Goal: Task Accomplishment & Management: Manage account settings

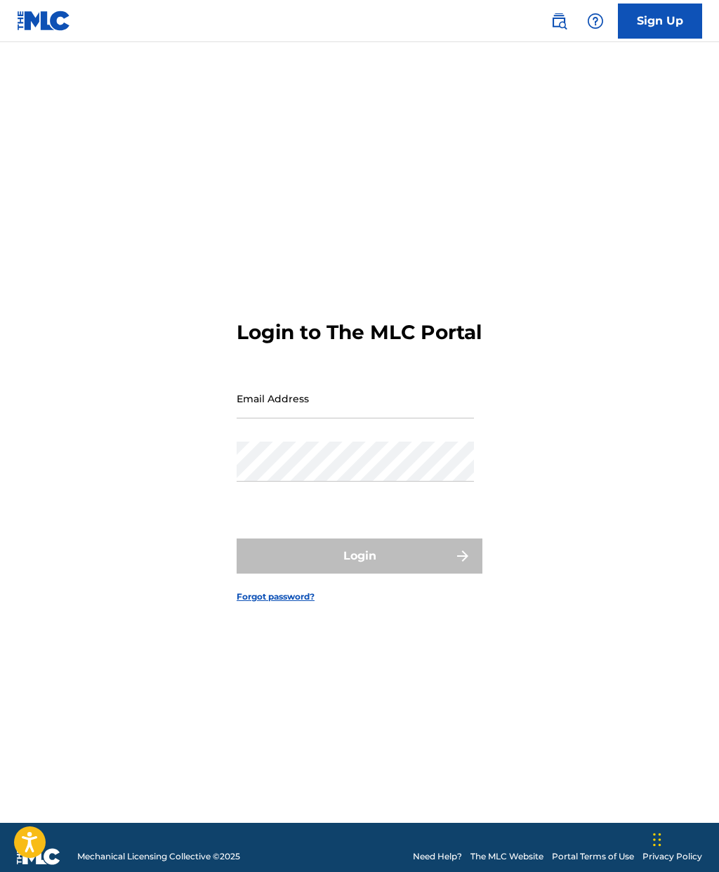
click at [374, 419] on input "Email Address" at bounding box center [355, 399] width 237 height 40
type input "[EMAIL_ADDRESS][DOMAIN_NAME]"
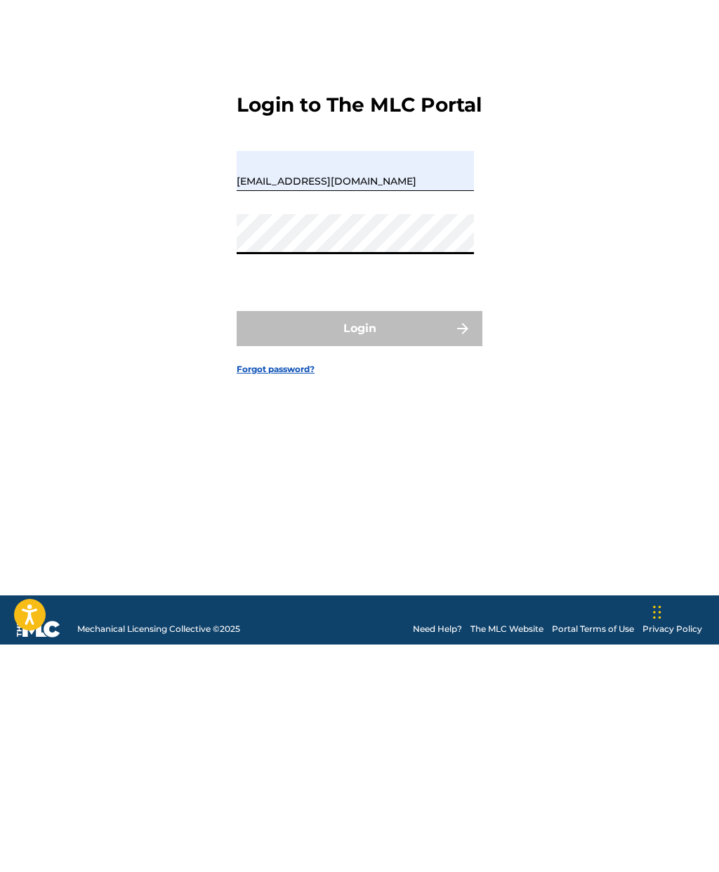
click at [291, 591] on link "Forgot password?" at bounding box center [276, 597] width 78 height 13
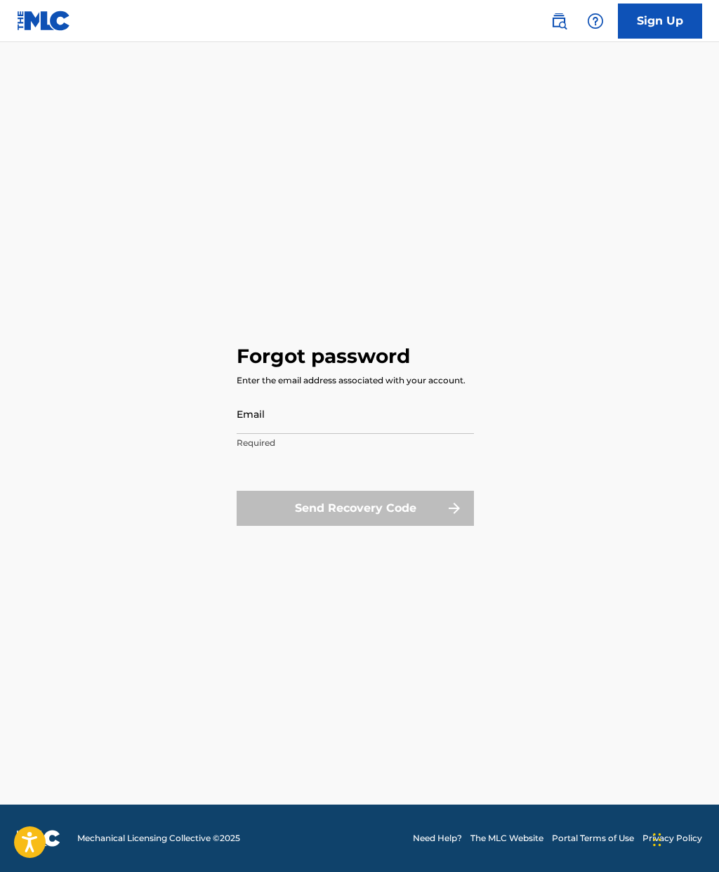
click at [355, 394] on input "Email" at bounding box center [355, 414] width 237 height 40
click at [404, 394] on input "Email" at bounding box center [355, 414] width 237 height 40
type input "[EMAIL_ADDRESS][DOMAIN_NAME]"
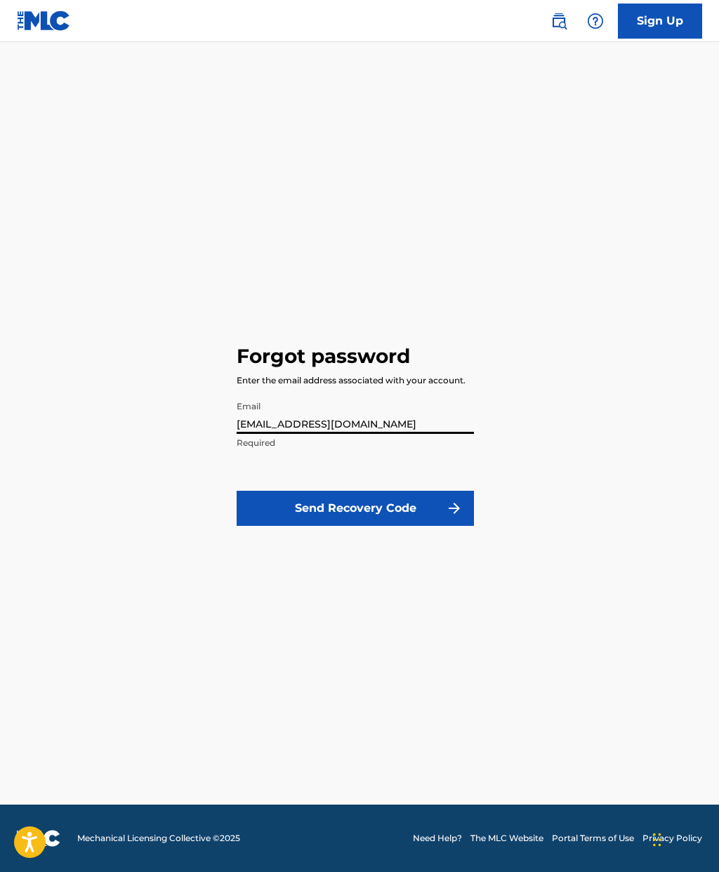
click at [384, 491] on button "Send Recovery Code" at bounding box center [355, 508] width 237 height 35
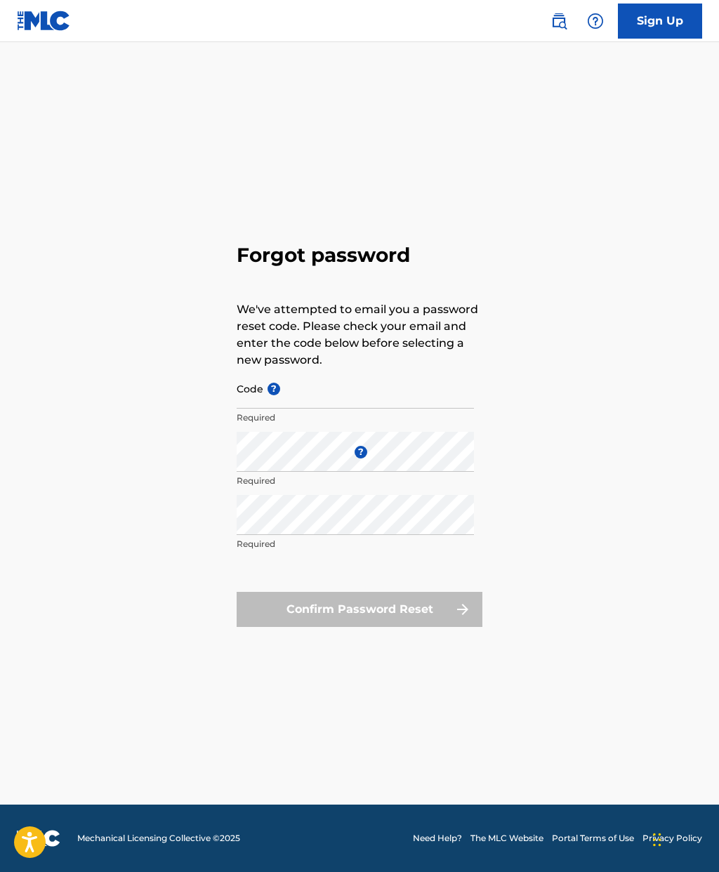
click at [348, 369] on input "Code ?" at bounding box center [355, 389] width 237 height 40
paste input "FP_ea894e52fc8a3a00b2094cf49c78"
type input "FP_ea894e52fc8a3a00b2094cf49c78"
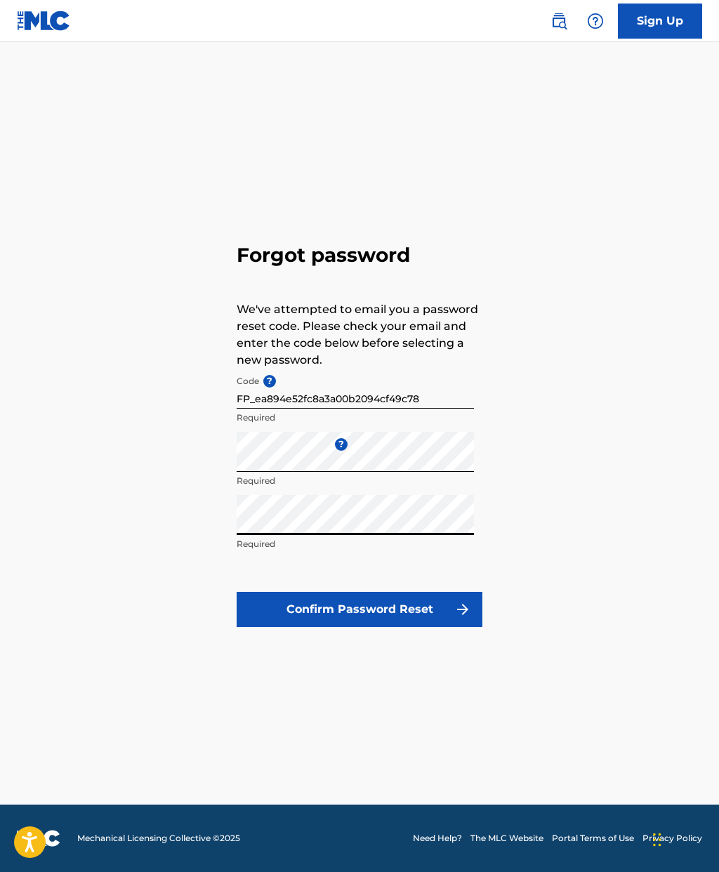
click at [608, 502] on div "Forgot password We've attempted to email you a password reset code. Please chec…" at bounding box center [359, 432] width 719 height 746
click at [430, 592] on button "Confirm Password Reset" at bounding box center [360, 609] width 246 height 35
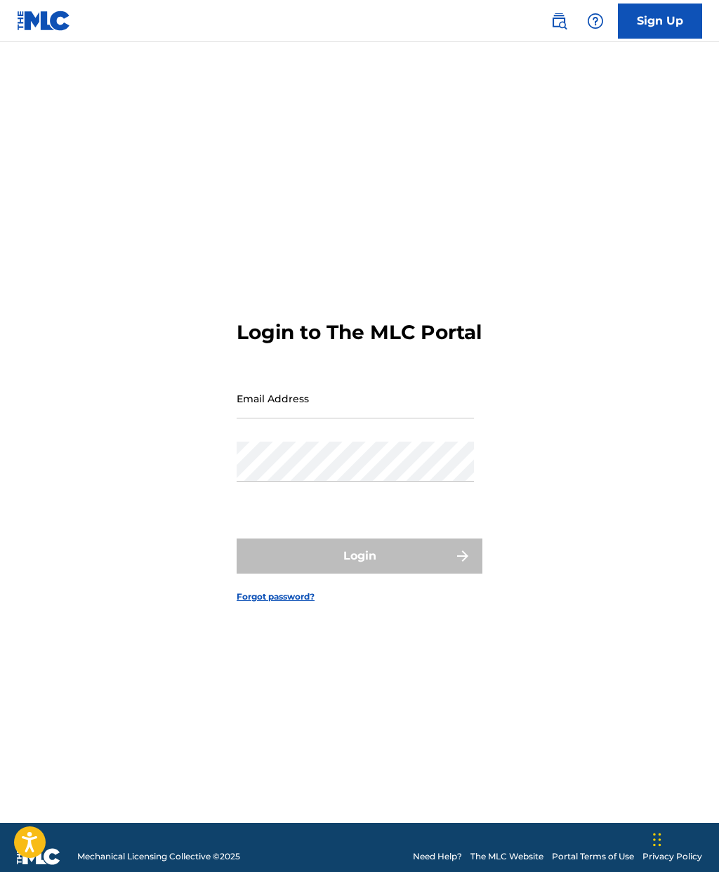
click at [324, 419] on input "Email Address" at bounding box center [355, 399] width 237 height 40
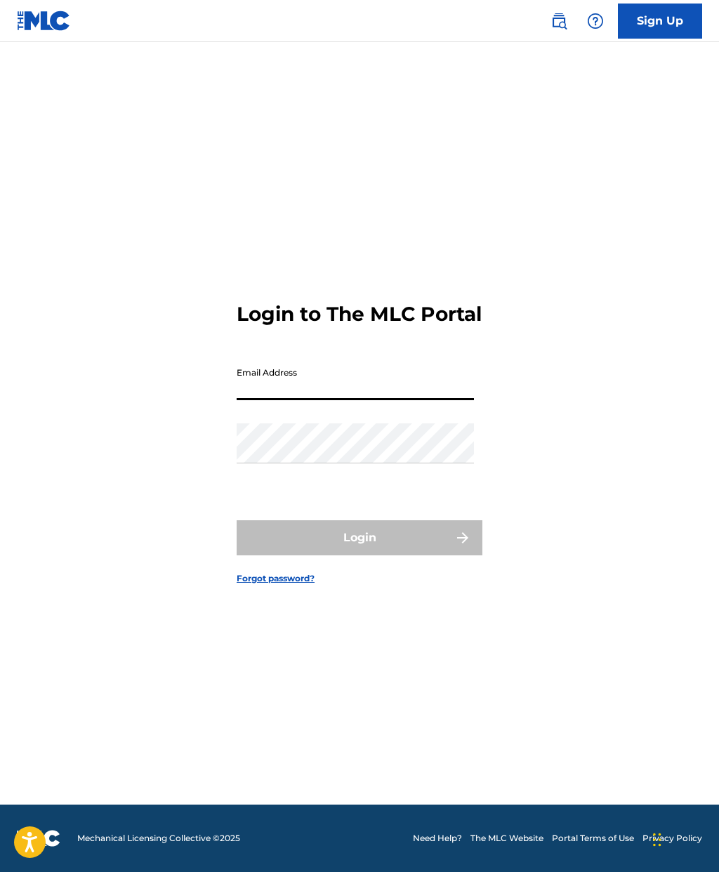
type input "[EMAIL_ADDRESS][DOMAIN_NAME]"
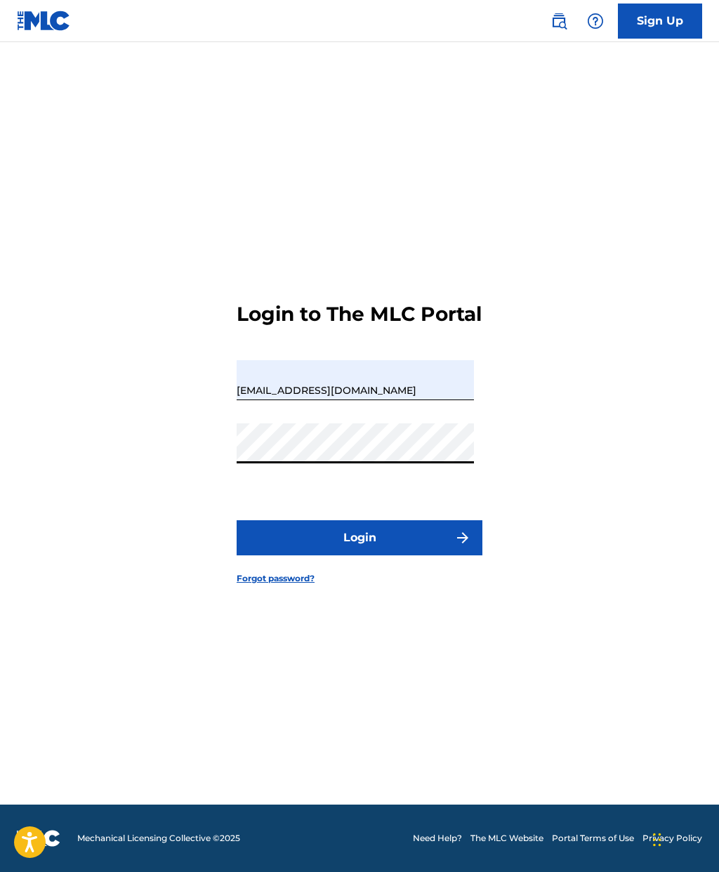
click at [372, 520] on button "Login" at bounding box center [360, 537] width 246 height 35
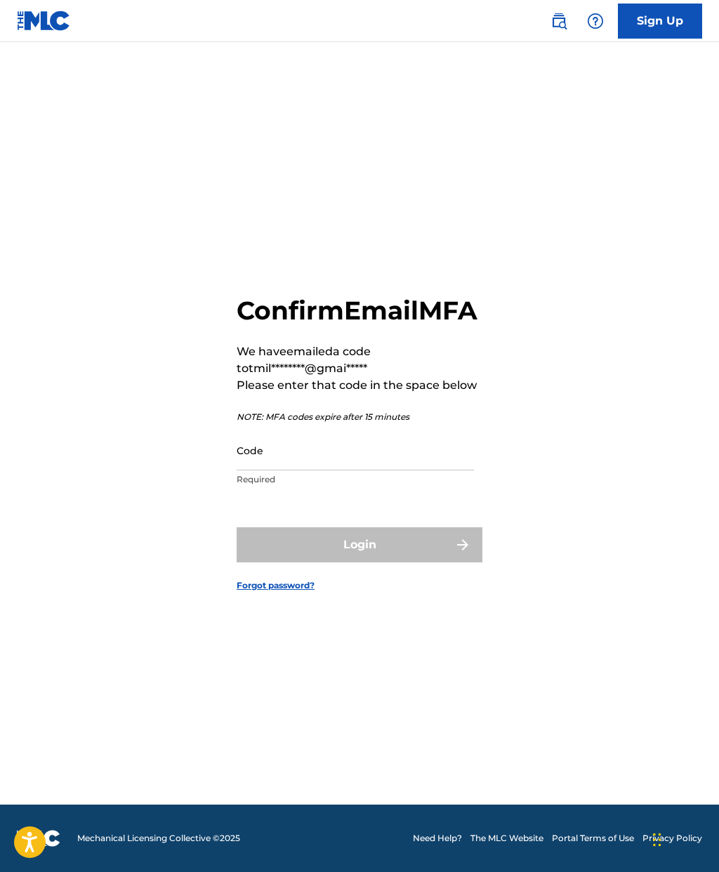
click at [261, 444] on input "Code" at bounding box center [355, 451] width 237 height 40
paste input "607585"
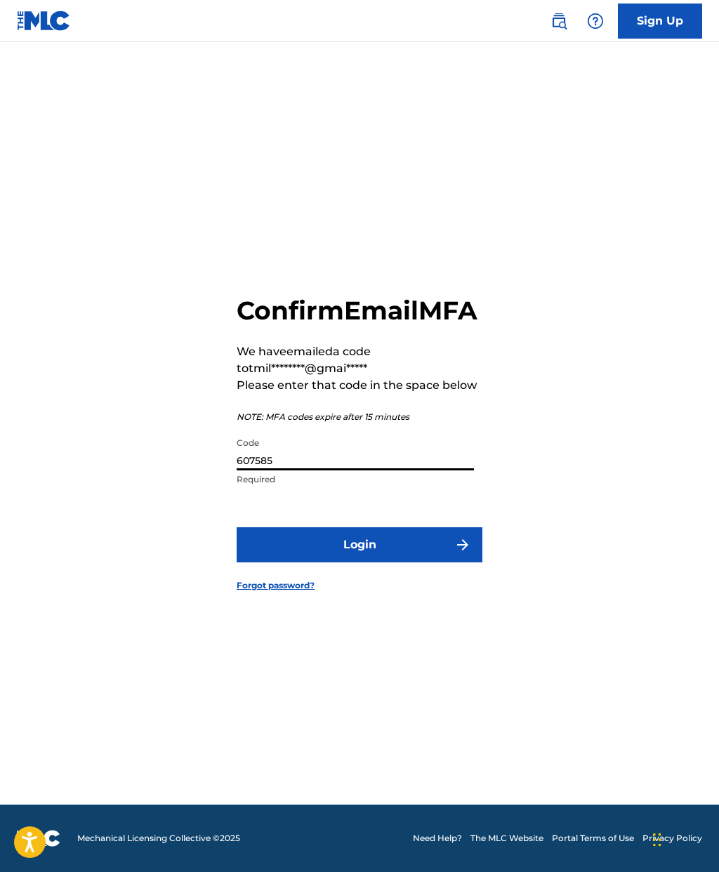
type input "607585"
click at [544, 444] on div "Confirm Email MFA We have emailed a code to tmil********@gmai***** Please enter…" at bounding box center [359, 432] width 719 height 746
click at [409, 531] on button "Login" at bounding box center [360, 544] width 246 height 35
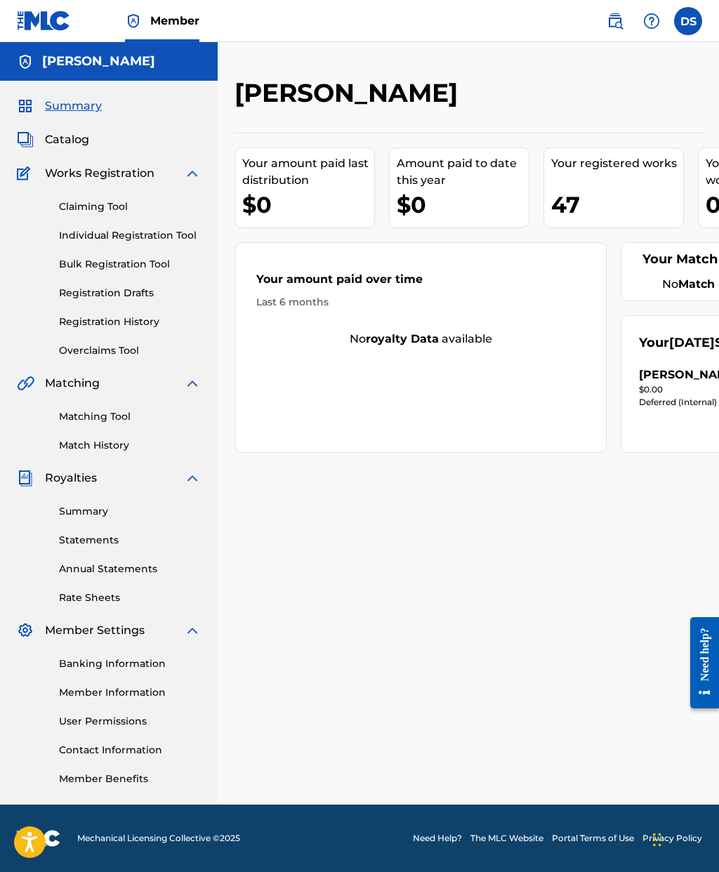
click at [114, 786] on link "Member Benefits" at bounding box center [130, 779] width 142 height 15
